Goal: Transaction & Acquisition: Purchase product/service

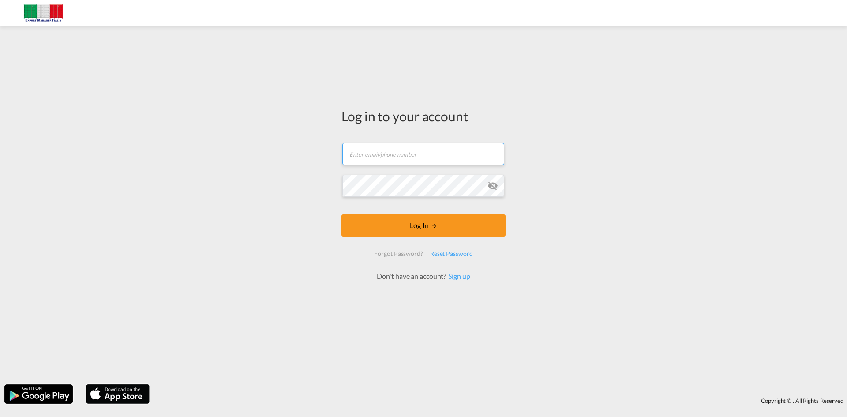
type input "[PERSON_NAME][EMAIL_ADDRESS][DOMAIN_NAME]"
click at [424, 240] on form "[PERSON_NAME][EMAIL_ADDRESS][DOMAIN_NAME] Log In Forgot Password? Reset Passwor…" at bounding box center [423, 207] width 164 height 147
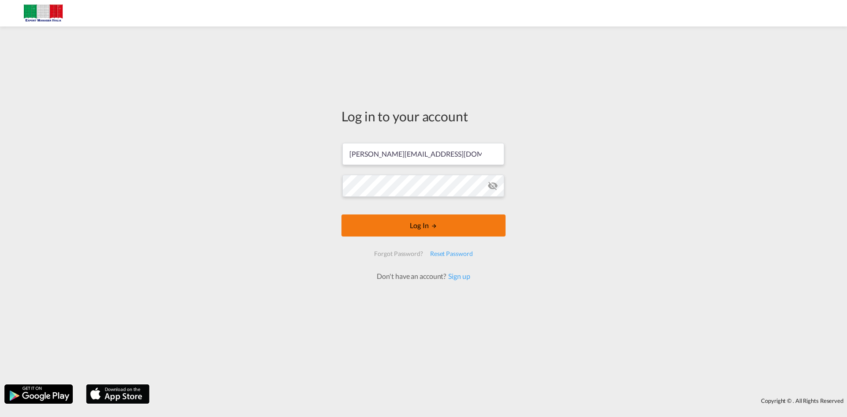
click at [419, 232] on button "Log In" at bounding box center [423, 225] width 164 height 22
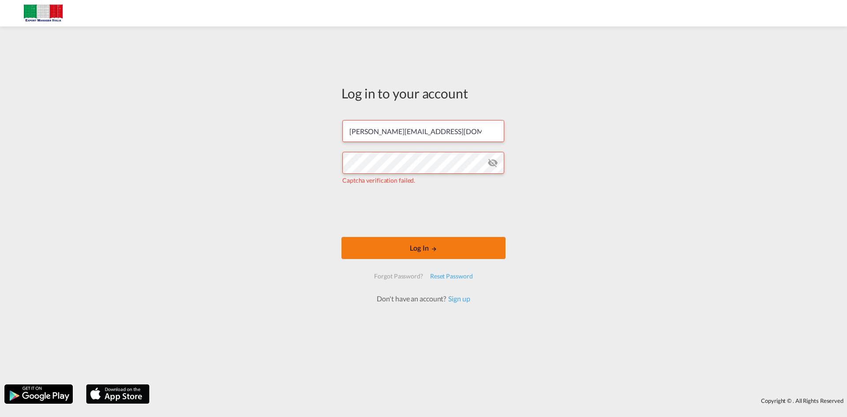
click at [420, 243] on button "Log In" at bounding box center [423, 248] width 164 height 22
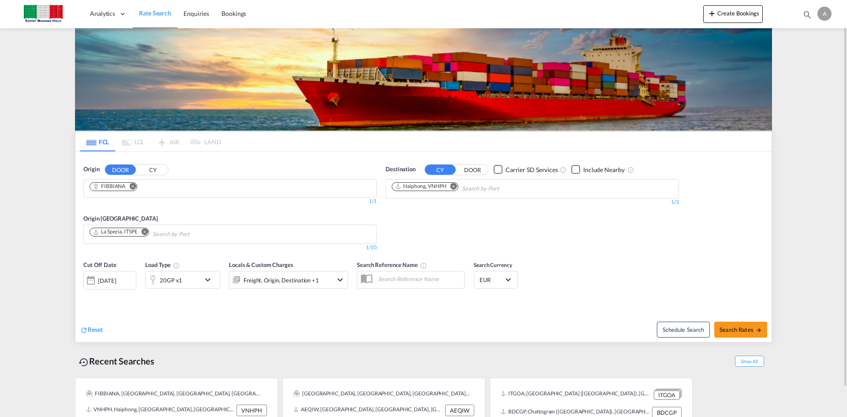
click at [136, 187] on md-icon "Remove" at bounding box center [132, 186] width 7 height 7
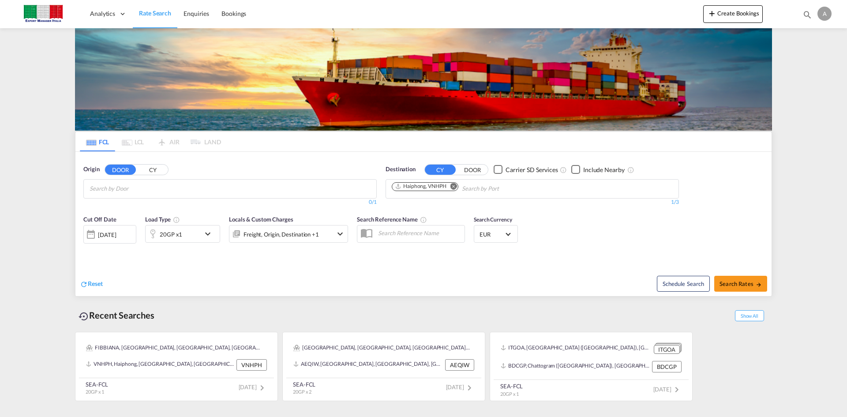
click at [155, 169] on button "CY" at bounding box center [152, 170] width 31 height 10
click at [154, 189] on input "Chips input." at bounding box center [132, 189] width 84 height 14
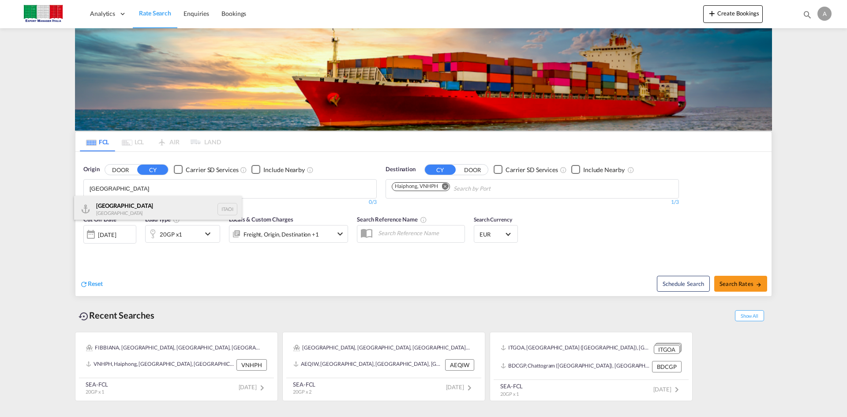
type input "[GEOGRAPHIC_DATA]"
click at [144, 211] on div "[GEOGRAPHIC_DATA] [GEOGRAPHIC_DATA] ITAOI" at bounding box center [158, 209] width 168 height 26
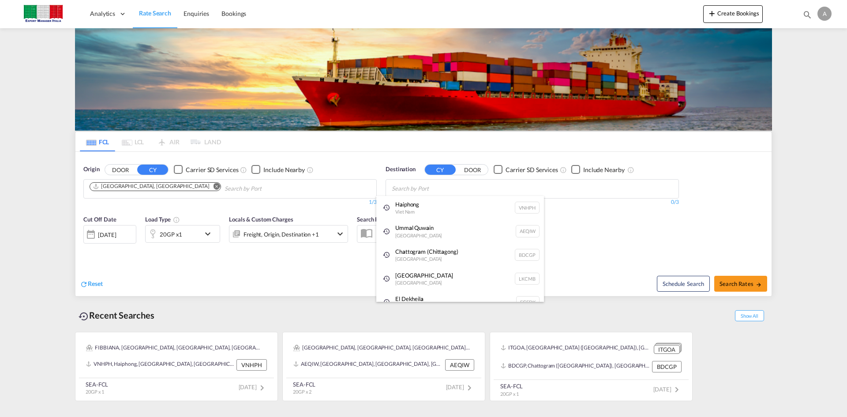
type input "a"
type input "d"
type input "f"
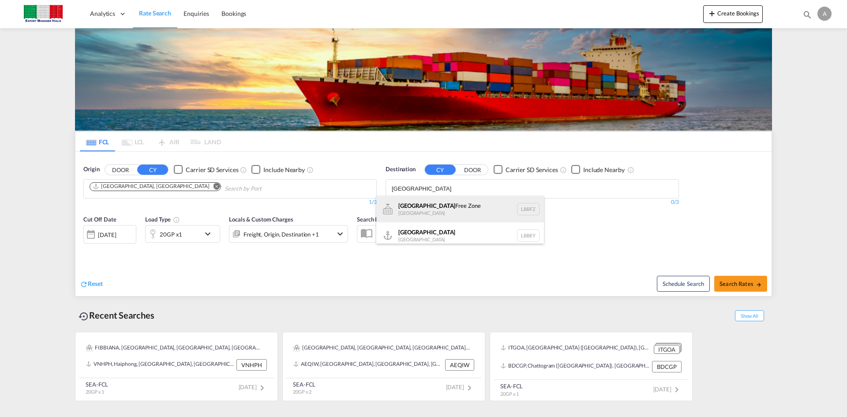
type input "[GEOGRAPHIC_DATA]"
click at [418, 212] on div "Beirut Free Zone [GEOGRAPHIC_DATA] LBBFZ" at bounding box center [460, 209] width 168 height 26
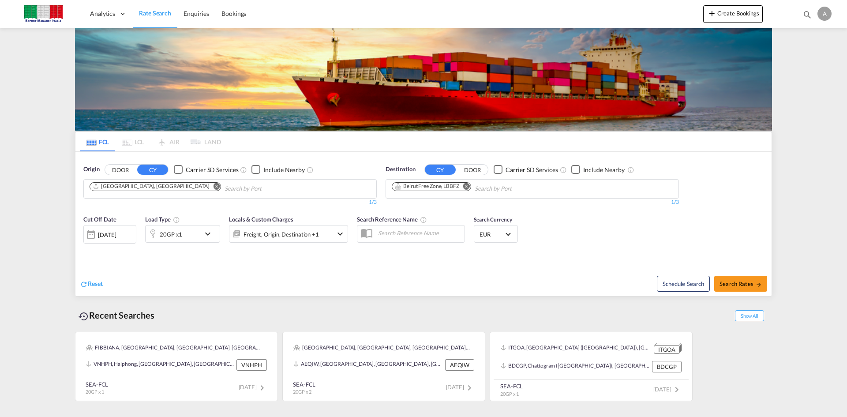
click at [193, 235] on div "20GP x1" at bounding box center [173, 234] width 55 height 18
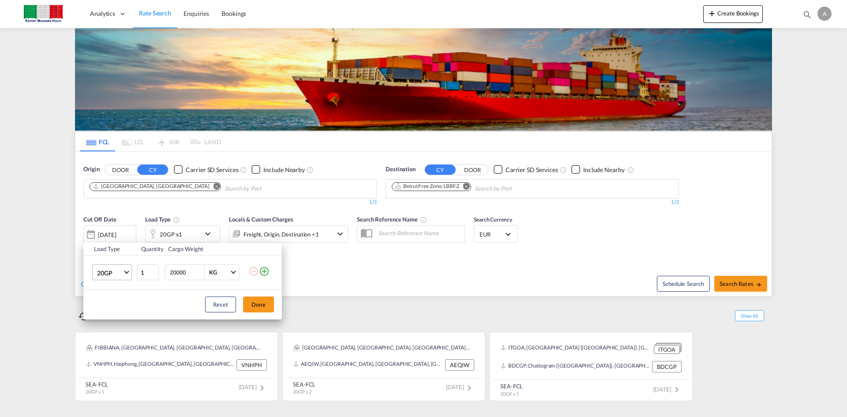
click at [124, 275] on md-select-value "20GP" at bounding box center [113, 272] width 35 height 15
click at [109, 310] on md-option "40HC" at bounding box center [120, 314] width 60 height 21
click at [732, 287] on div "Load Type Quantity Cargo Weight 40HC 1 20000 KG KG Load type addition is restri…" at bounding box center [423, 208] width 847 height 417
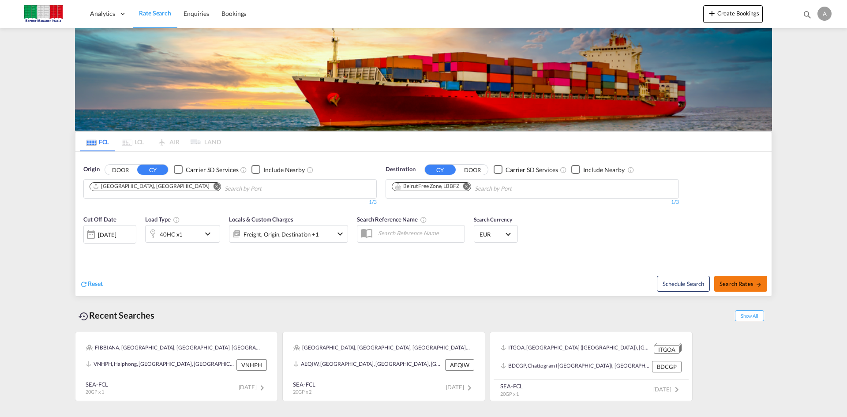
click at [731, 285] on span "Search Rates" at bounding box center [741, 283] width 42 height 7
type input "ITAOI to LBBFZ / [DATE]"
